Goal: Task Accomplishment & Management: Manage account settings

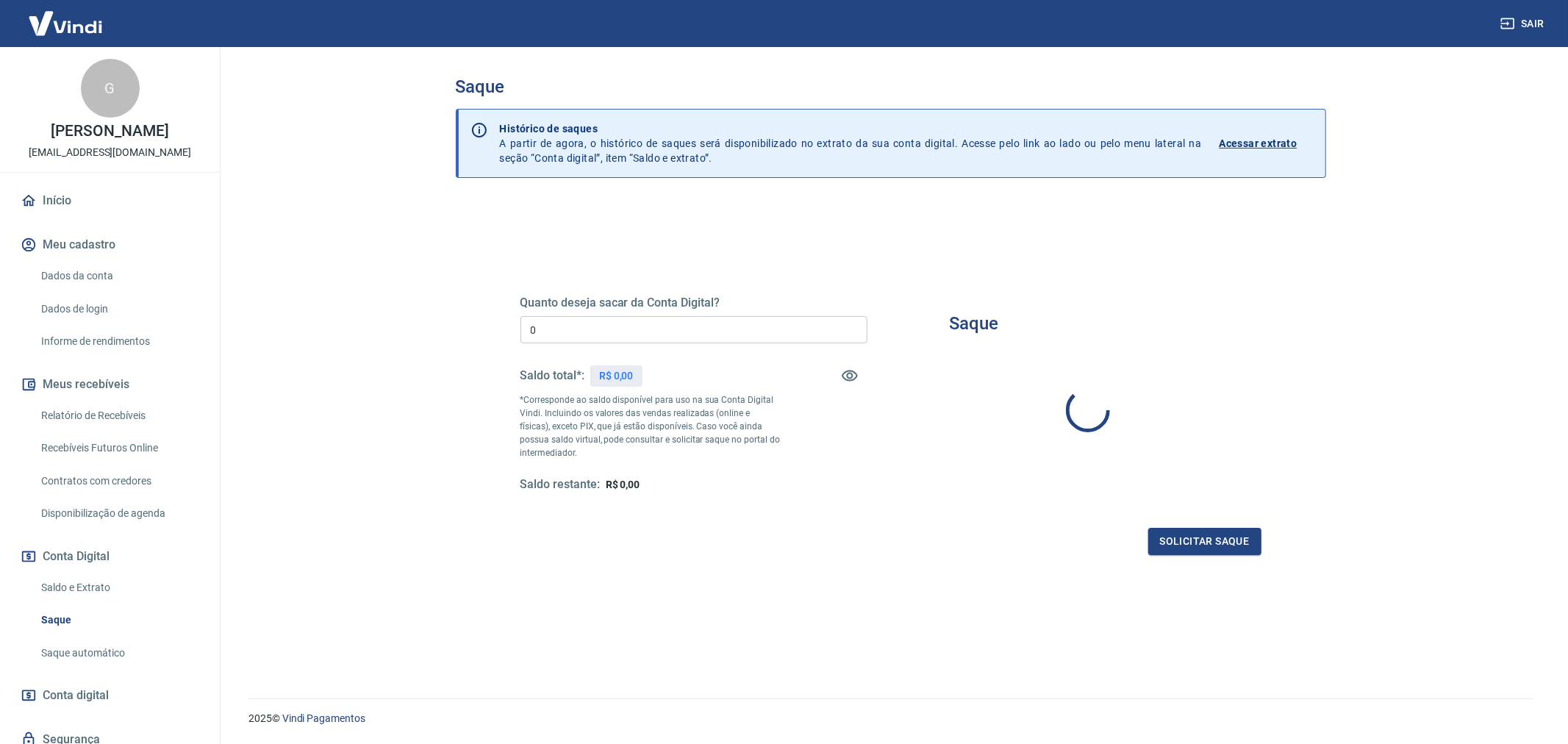
type input "R$ 0,00"
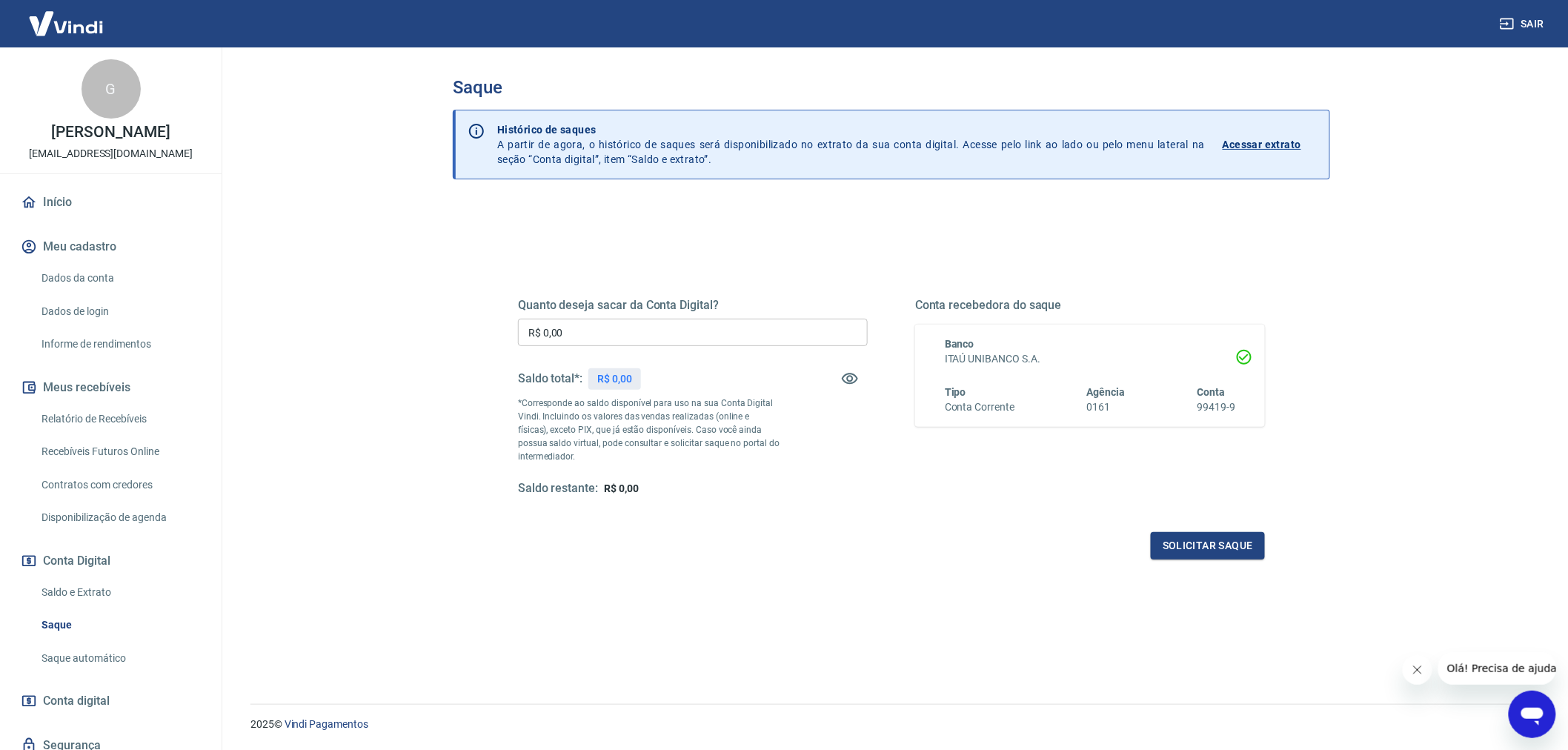
click at [94, 588] on link "Saldo e Extrato" at bounding box center [120, 592] width 168 height 31
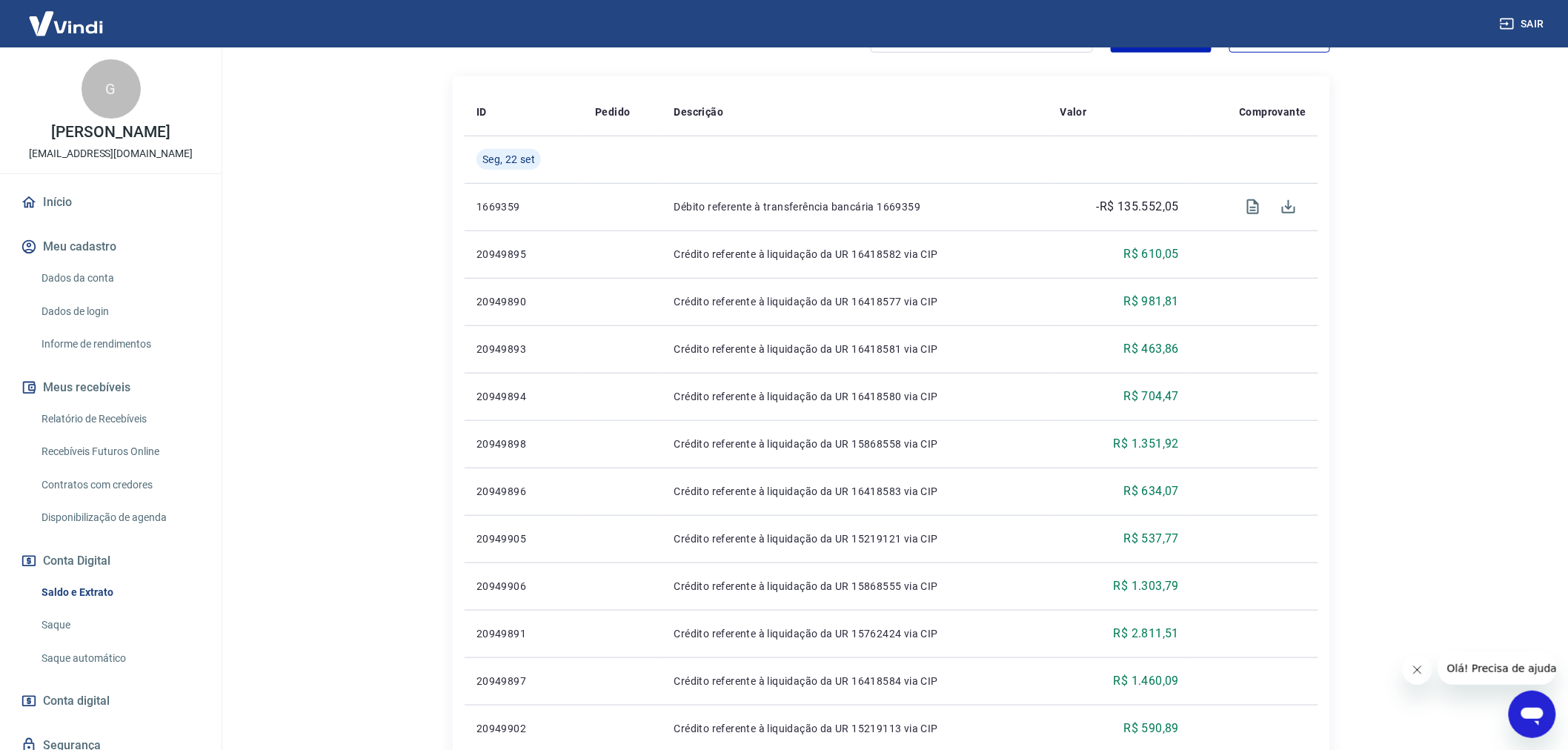
scroll to position [275, 0]
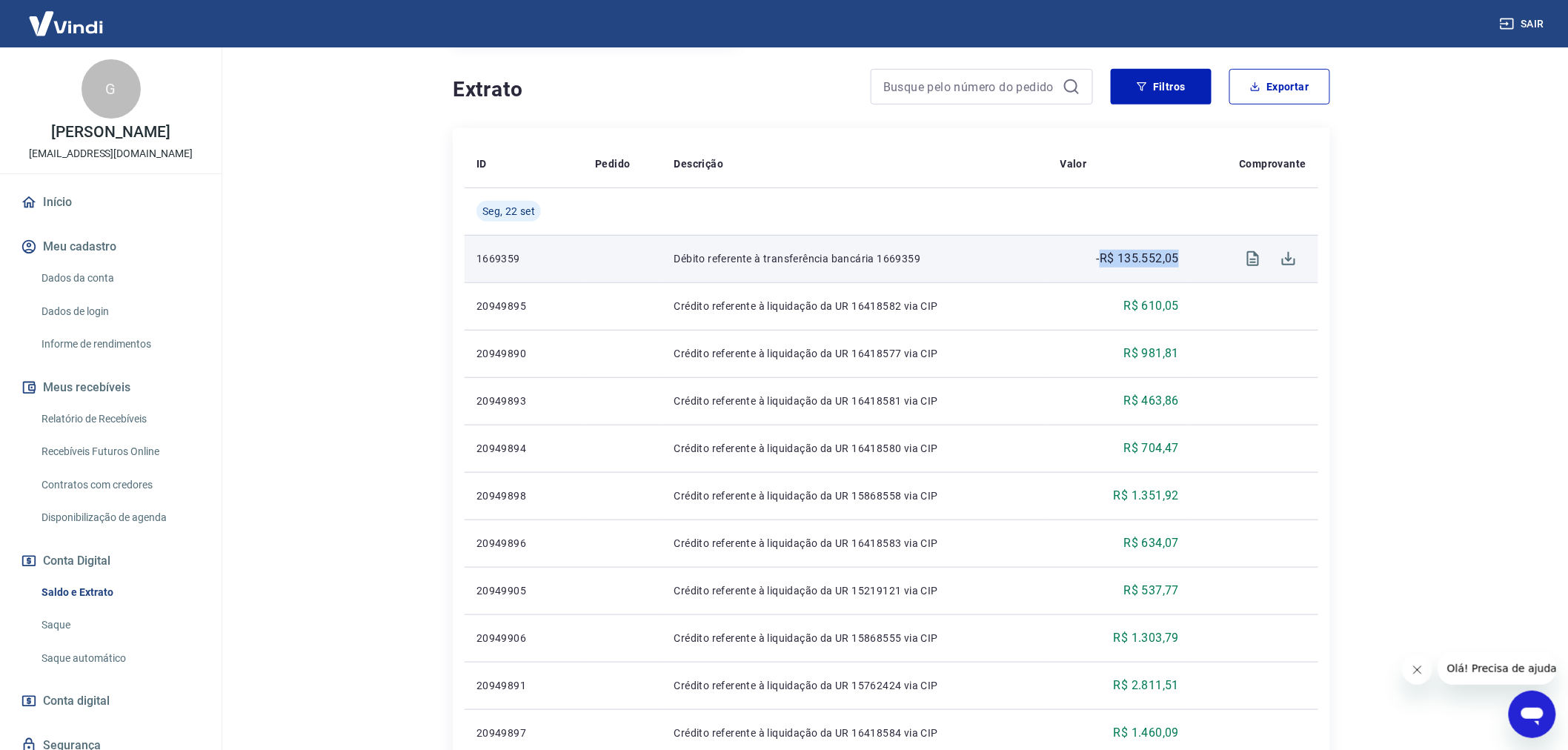
drag, startPoint x: 1184, startPoint y: 263, endPoint x: 1099, endPoint y: 261, distance: 85.0
click at [1099, 261] on td "-R$ 135.552,05" at bounding box center [1120, 259] width 143 height 48
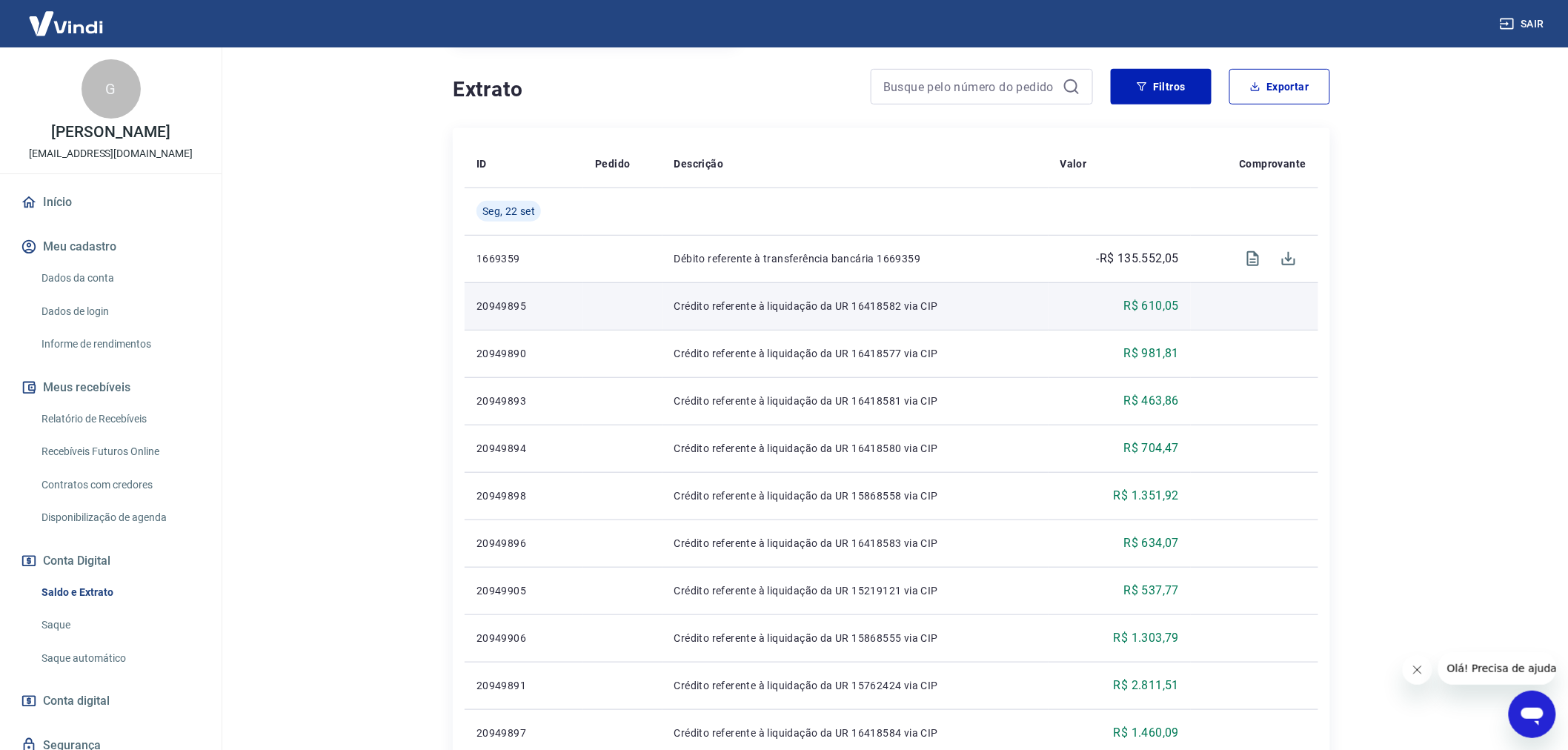
click at [638, 289] on td at bounding box center [623, 307] width 80 height 48
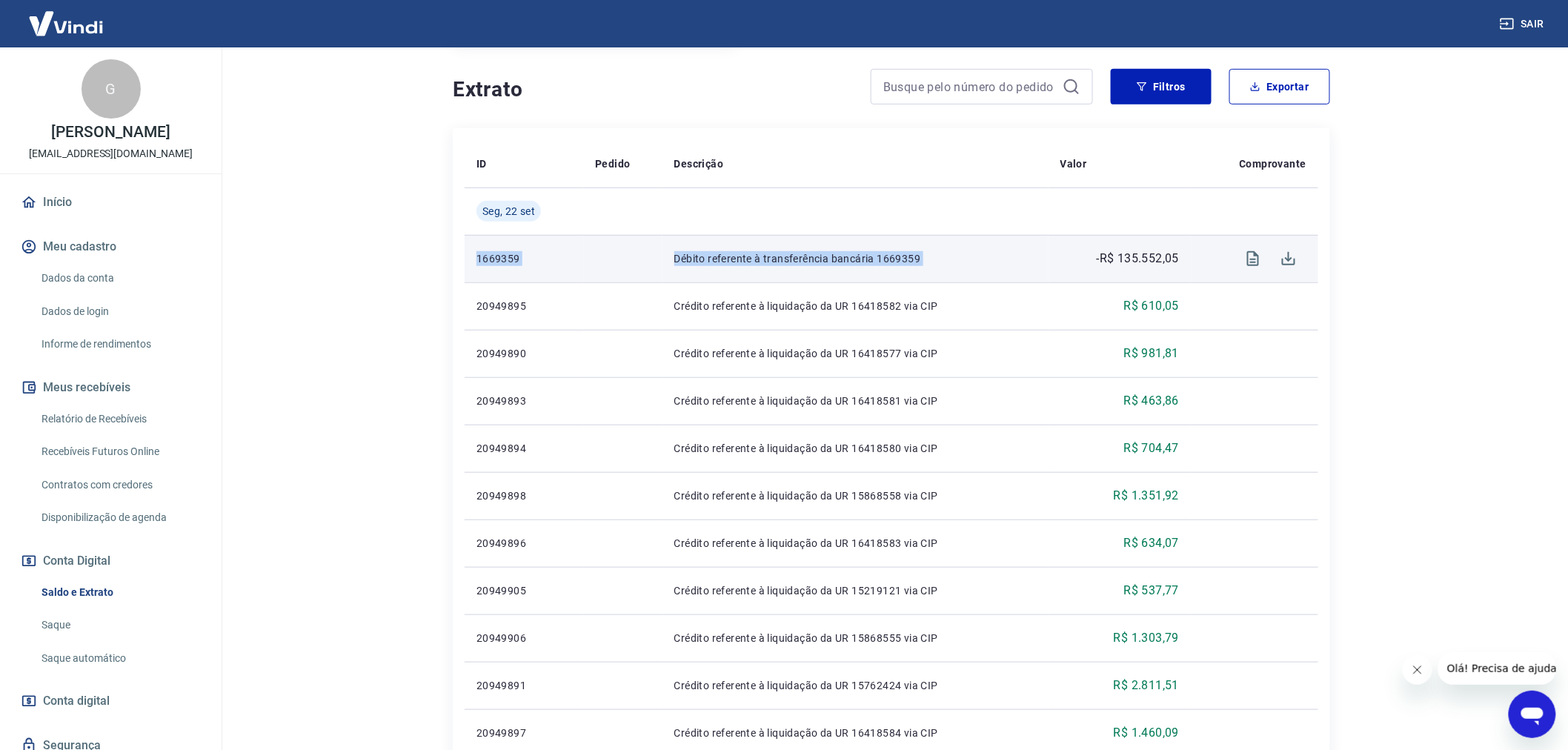
drag, startPoint x: 477, startPoint y: 257, endPoint x: 1063, endPoint y: 266, distance: 586.1
click at [1063, 266] on tr "1669359 Débito referente à transferência bancária 1669359 -R$ 135.552,05" at bounding box center [892, 259] width 854 height 48
click at [981, 262] on p "Débito referente à transferência bancária 1669359" at bounding box center [855, 259] width 362 height 15
drag, startPoint x: 1117, startPoint y: 257, endPoint x: 1180, endPoint y: 255, distance: 63.0
click at [1180, 255] on td "-R$ 135.552,05" at bounding box center [1120, 259] width 143 height 48
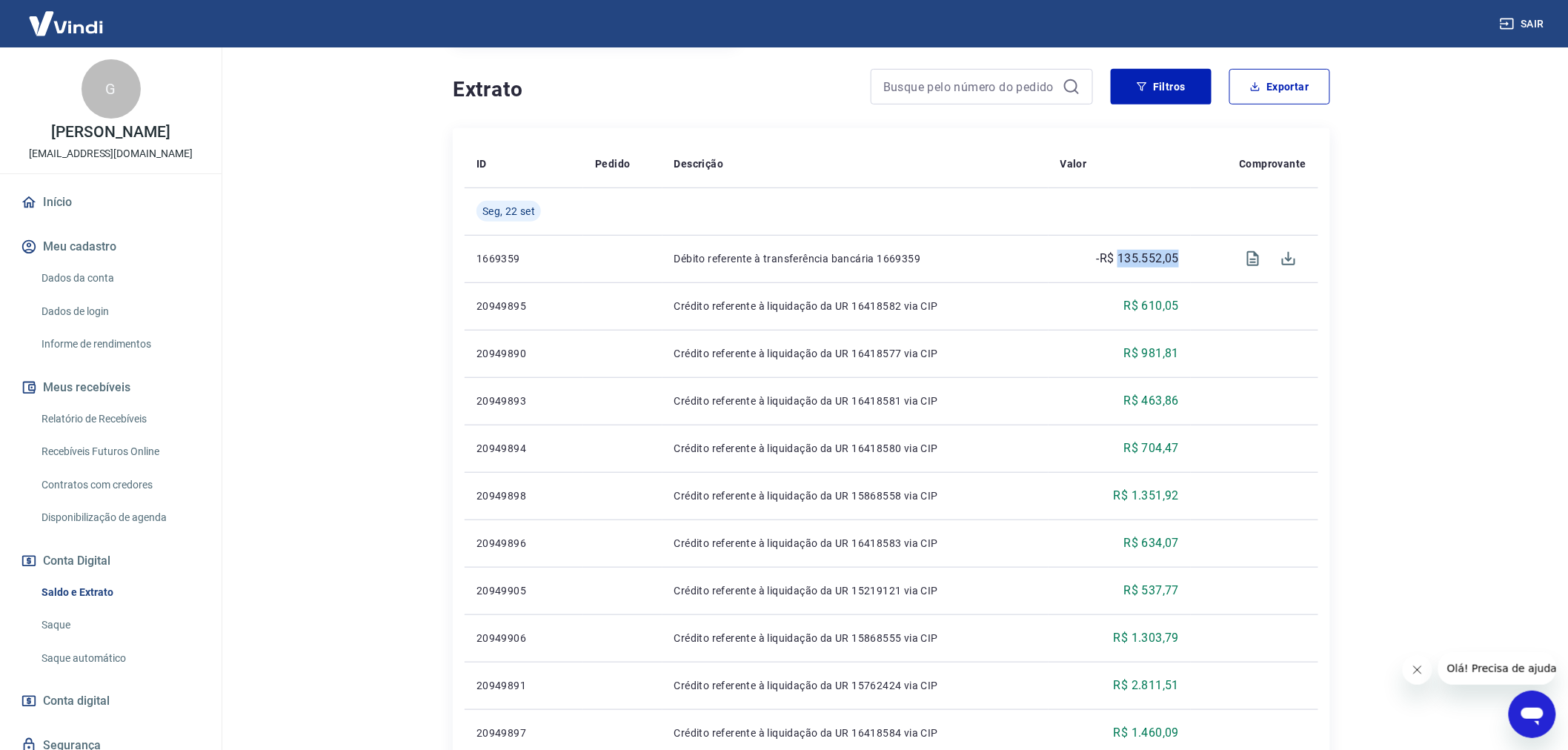
copy p "135.552,05"
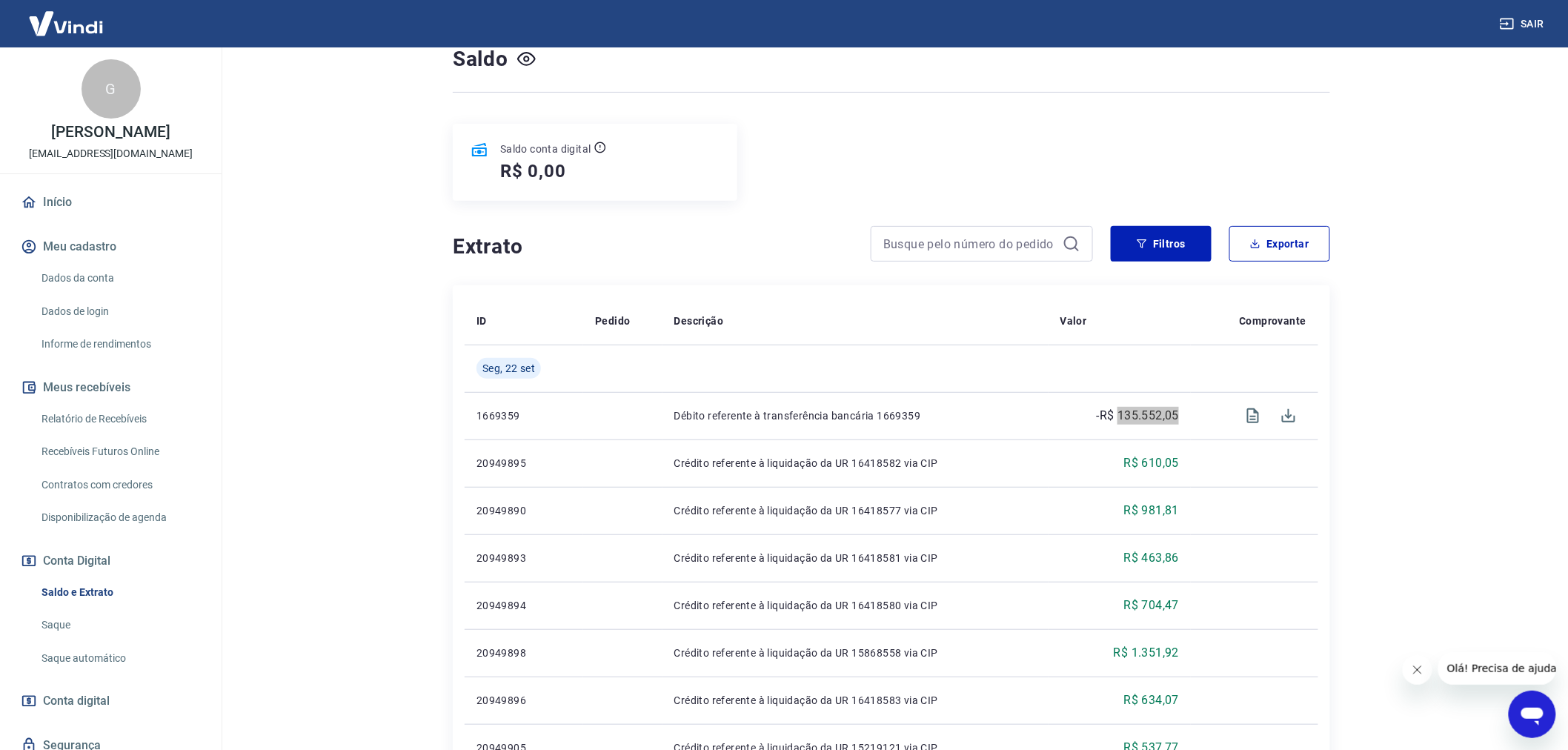
scroll to position [0, 0]
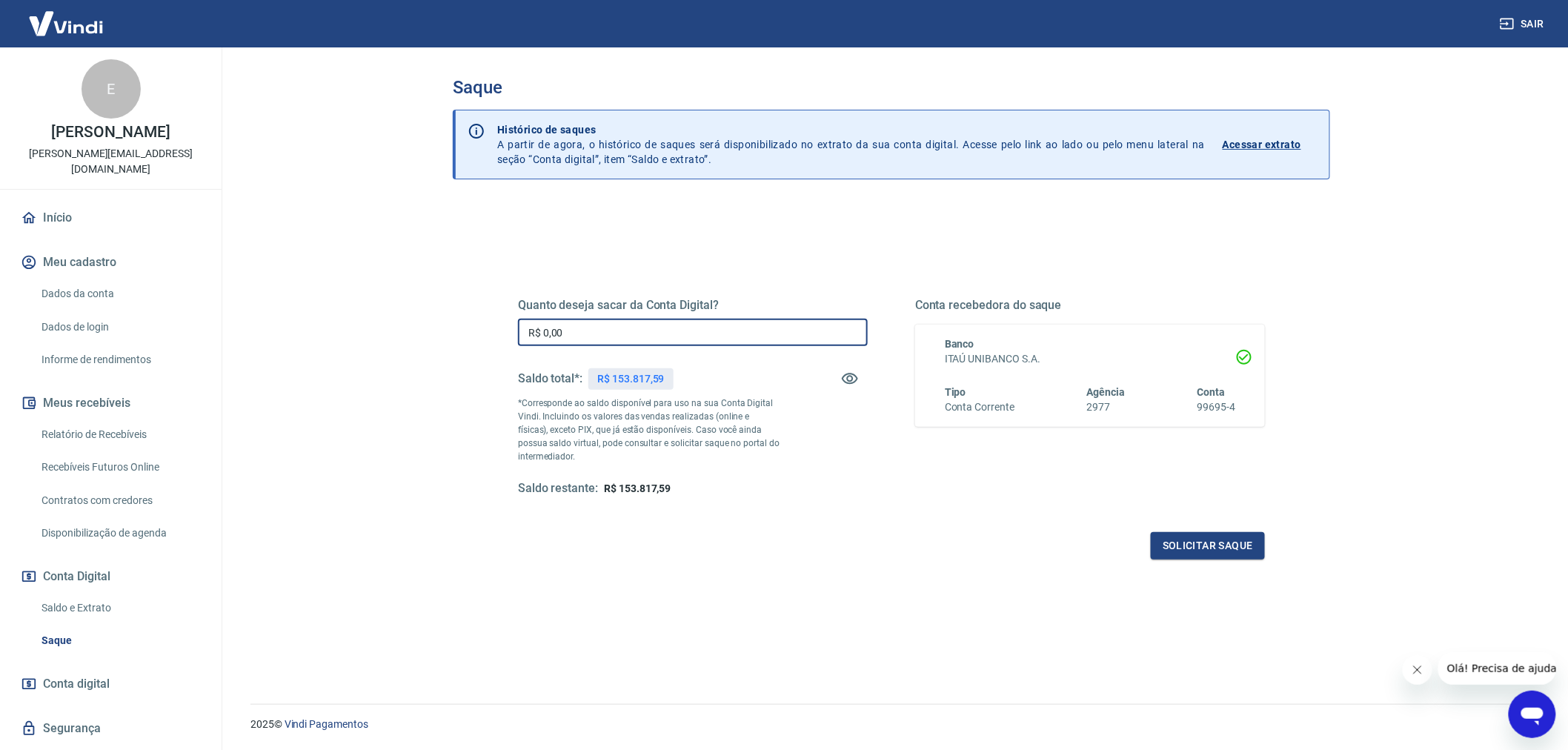
click at [568, 334] on input "R$ 0,00" at bounding box center [693, 332] width 350 height 28
type input "R$ 153.817,59"
click at [1201, 536] on button "Solicitar saque" at bounding box center [1207, 545] width 114 height 28
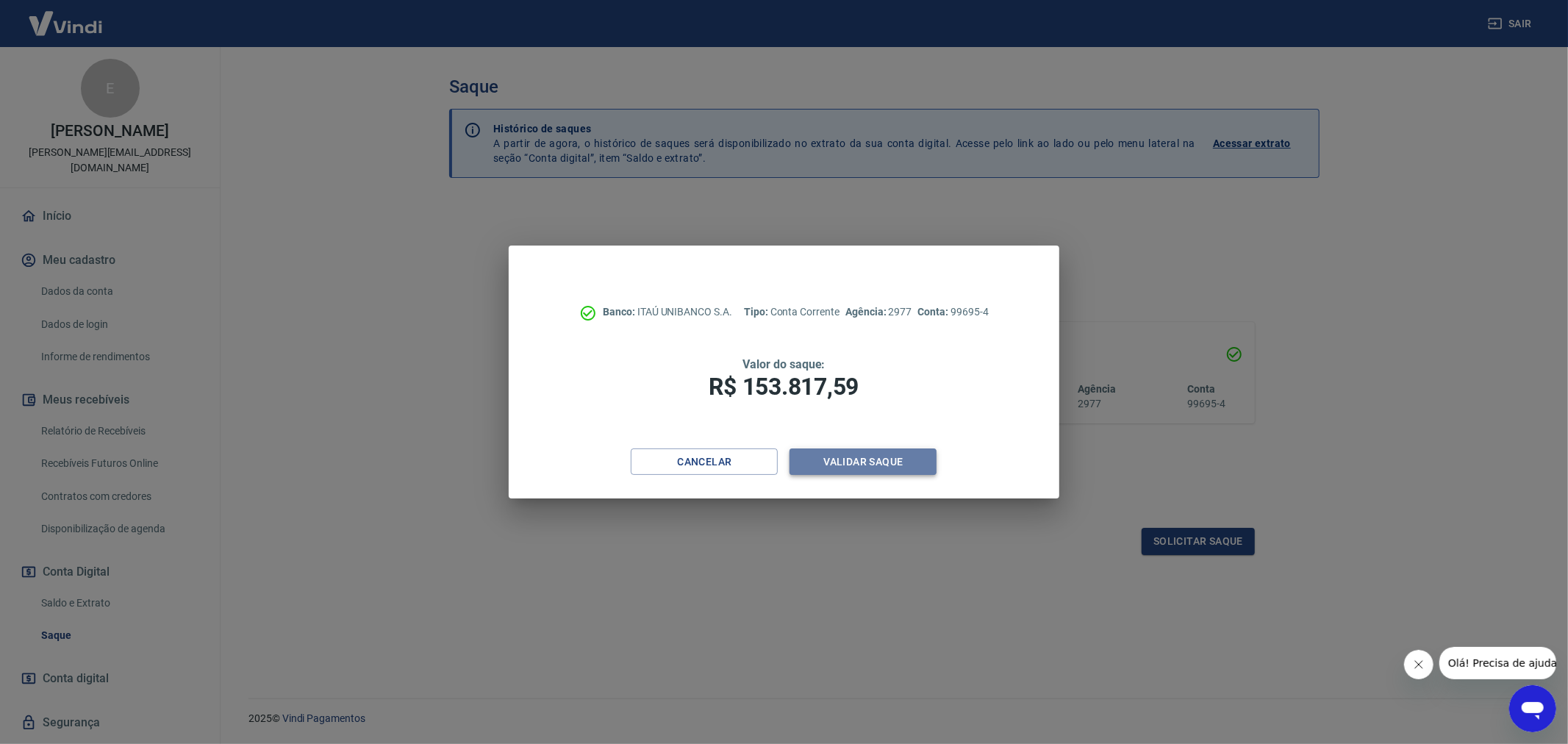
click at [868, 458] on button "Validar saque" at bounding box center [863, 462] width 147 height 27
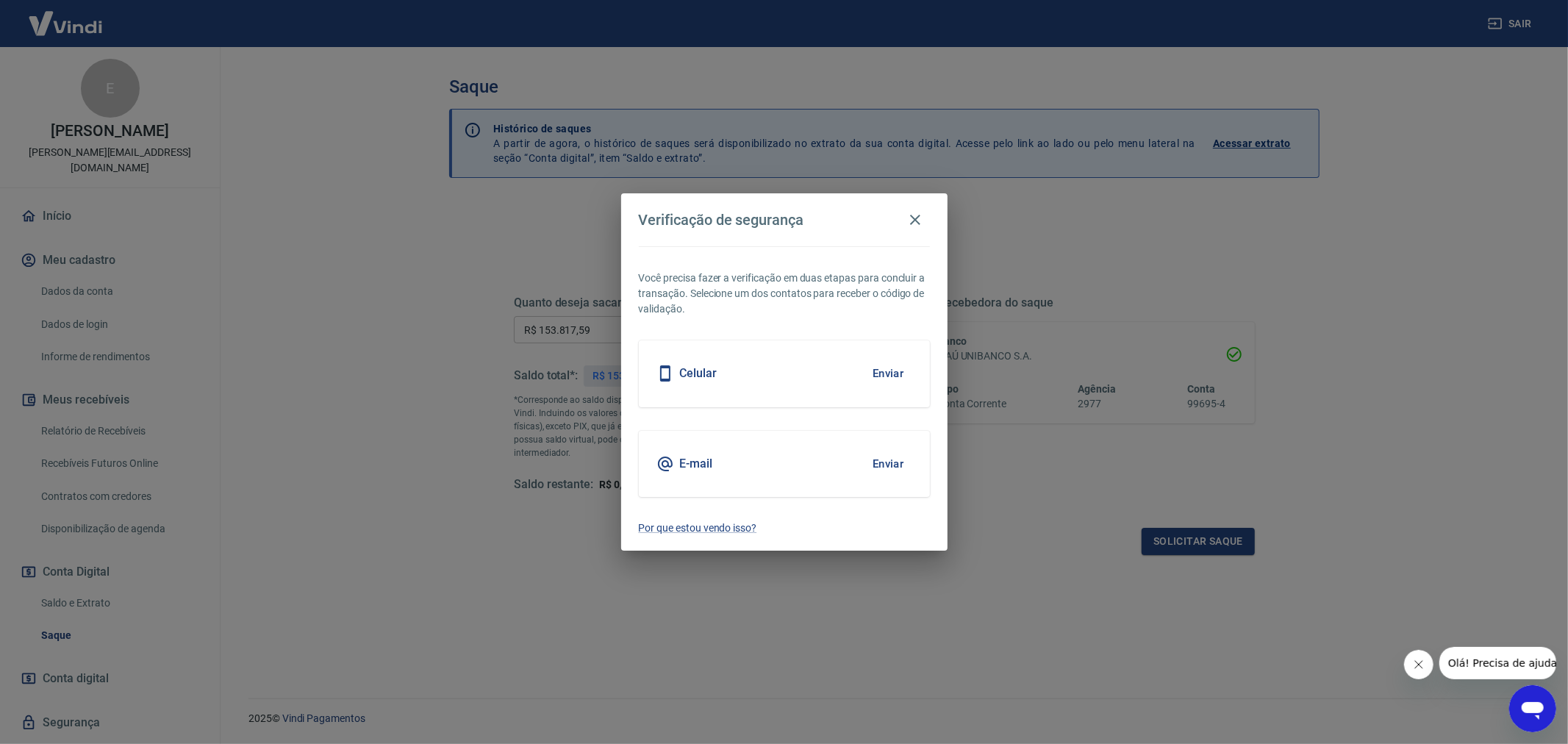
click at [882, 366] on button "Enviar" at bounding box center [888, 373] width 48 height 31
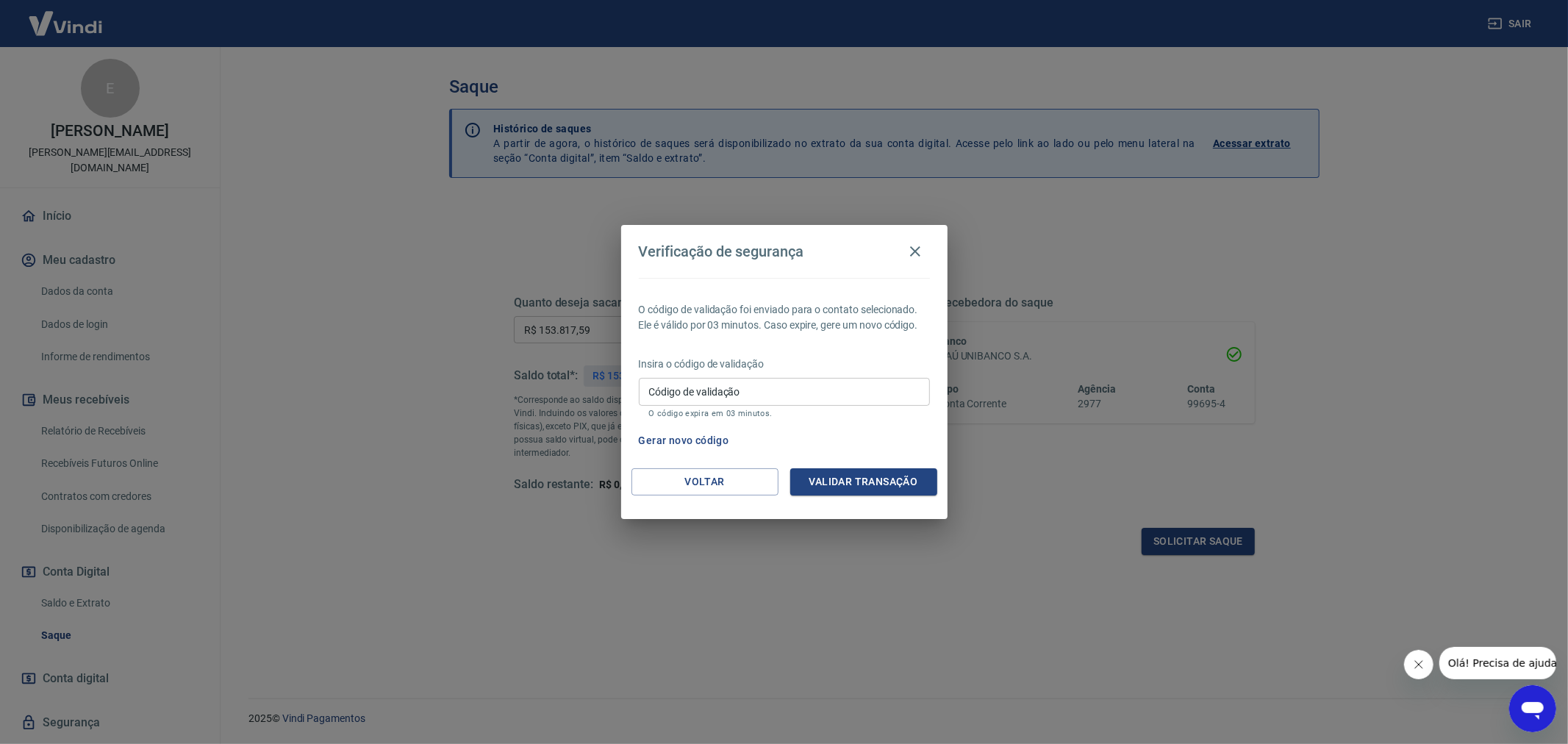
click at [673, 382] on div "Código de validação Código de validação O código expira em 03 minutos." at bounding box center [784, 398] width 291 height 40
type input "790086"
click at [849, 478] on button "Validar transação" at bounding box center [863, 482] width 147 height 27
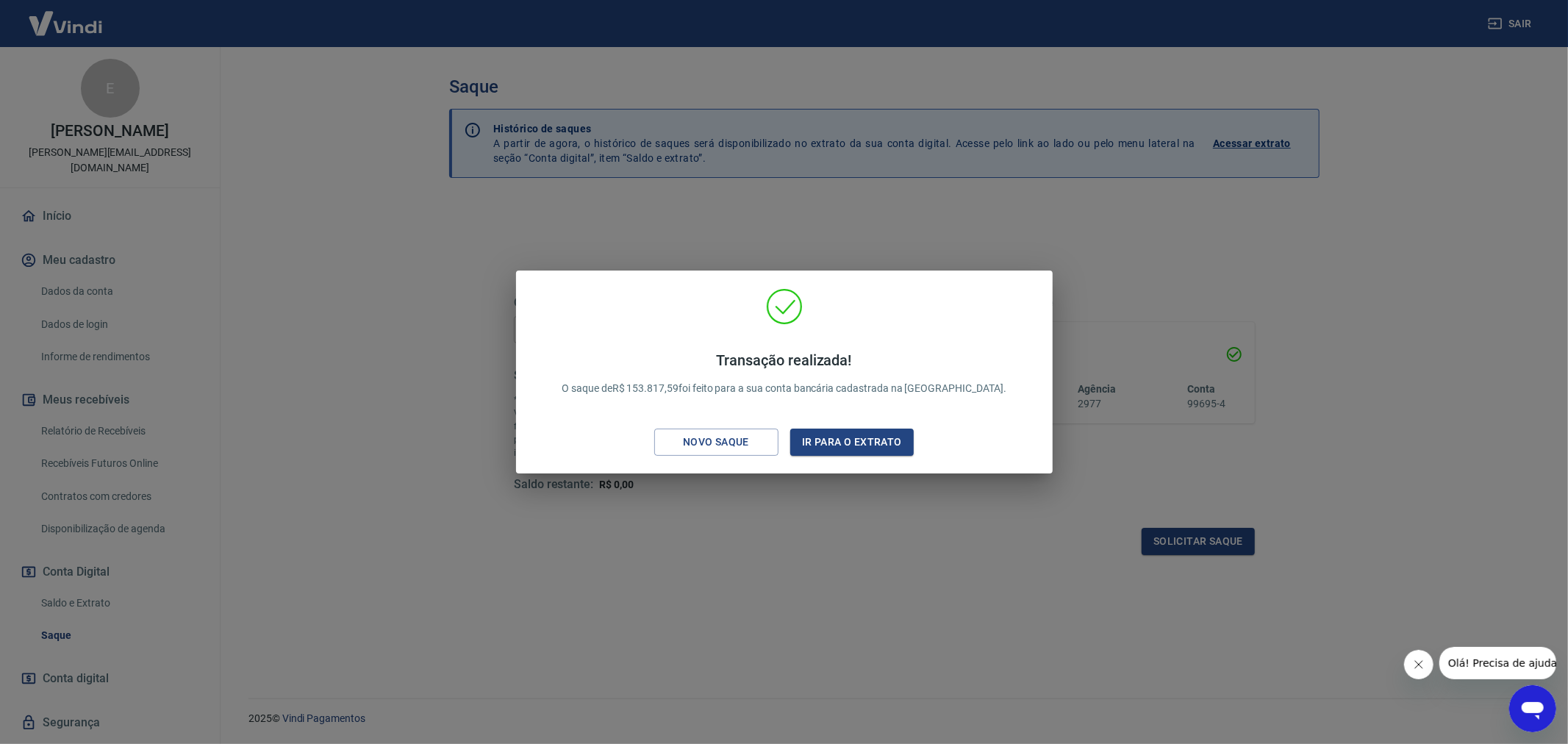
click at [360, 214] on div "Transação realizada! O saque de R$ 153.817,59 foi feito para a sua conta bancár…" at bounding box center [784, 372] width 1568 height 744
